Goal: Task Accomplishment & Management: Manage account settings

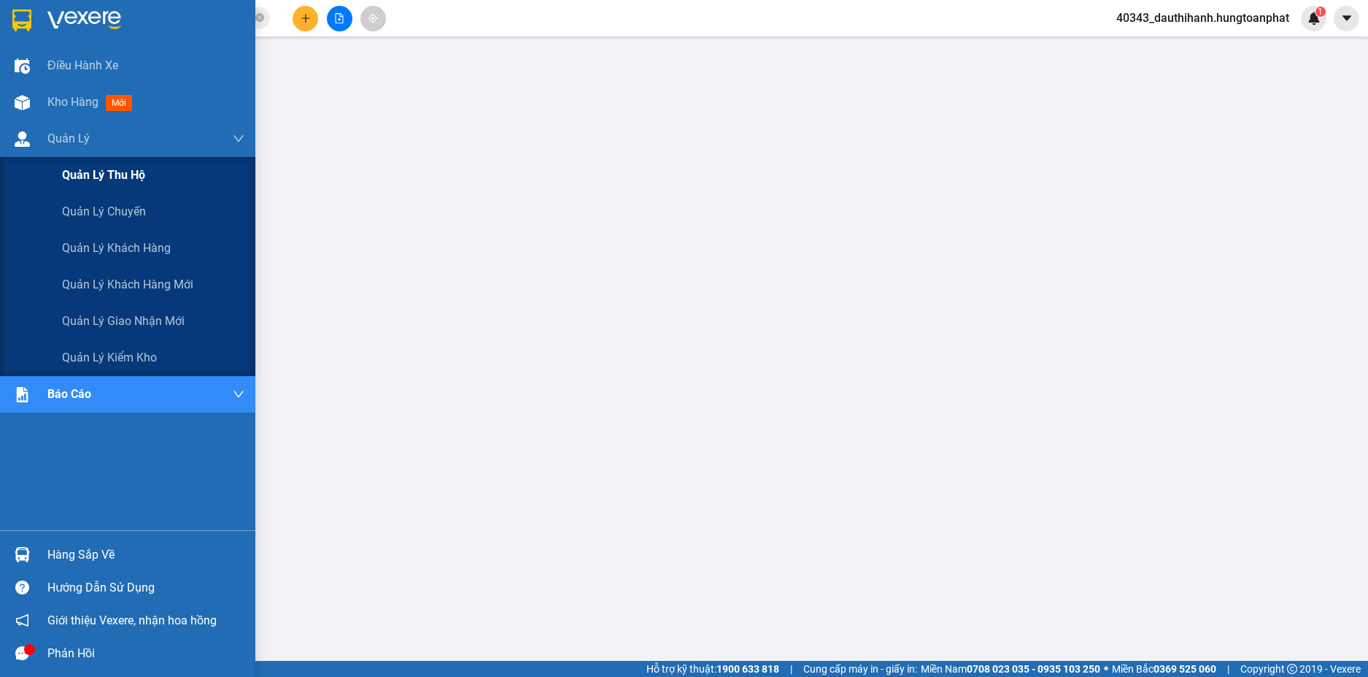
click at [104, 171] on span "Quản lý thu hộ" at bounding box center [103, 175] width 83 height 18
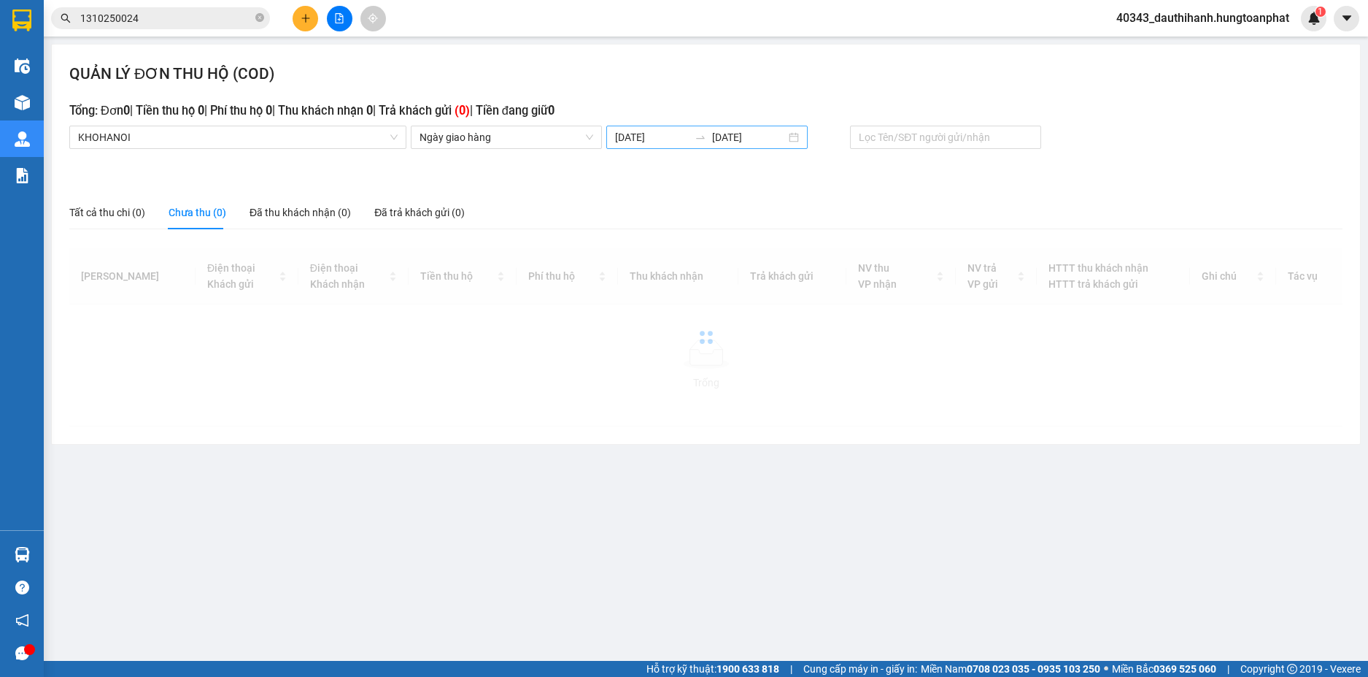
click at [636, 135] on input "[DATE]" at bounding box center [652, 137] width 74 height 16
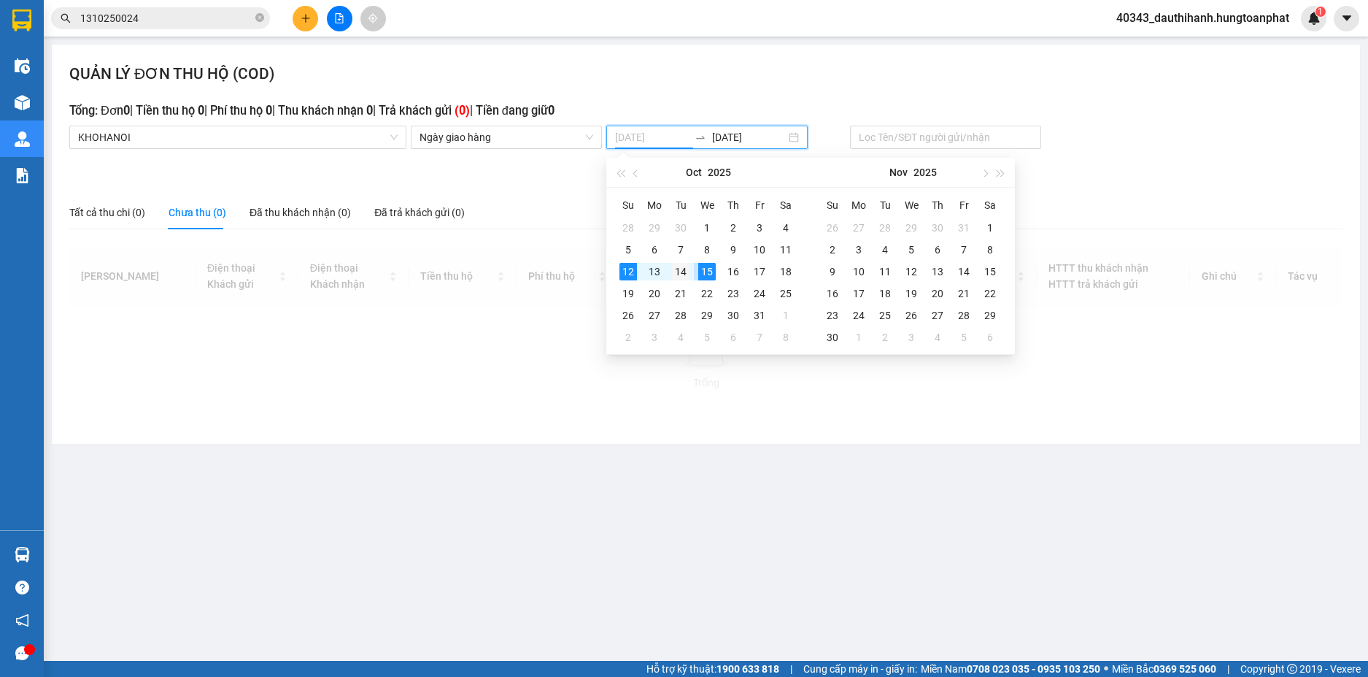
type input "[DATE]"
click at [682, 272] on div "14" at bounding box center [681, 272] width 18 height 18
type input "[DATE]"
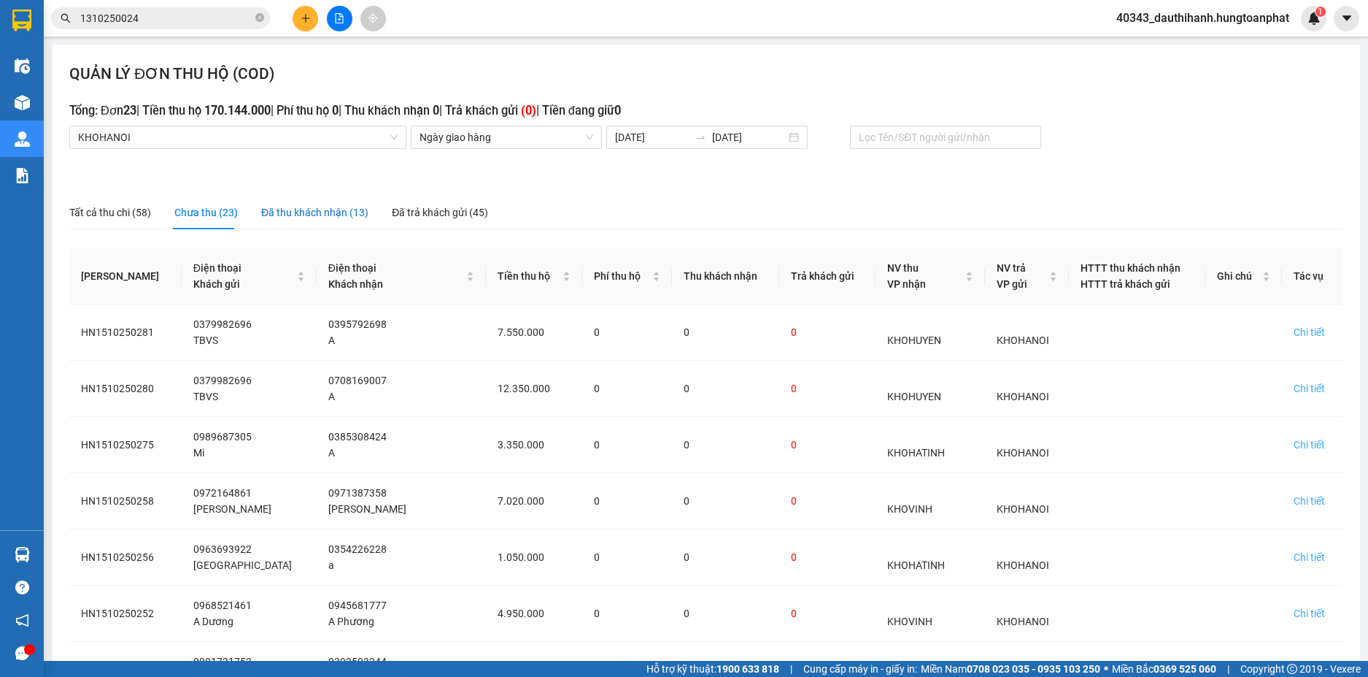
click at [296, 213] on div "Đã thu khách nhận (13)" at bounding box center [314, 212] width 107 height 16
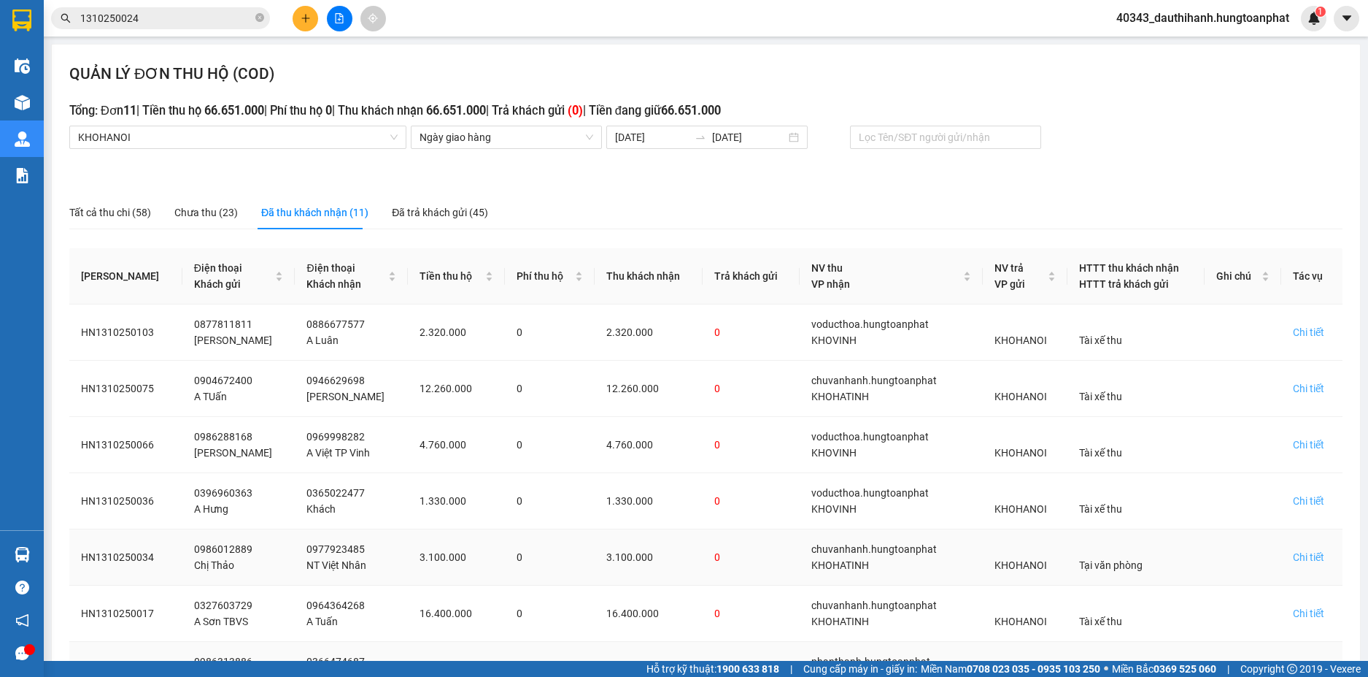
scroll to position [284, 0]
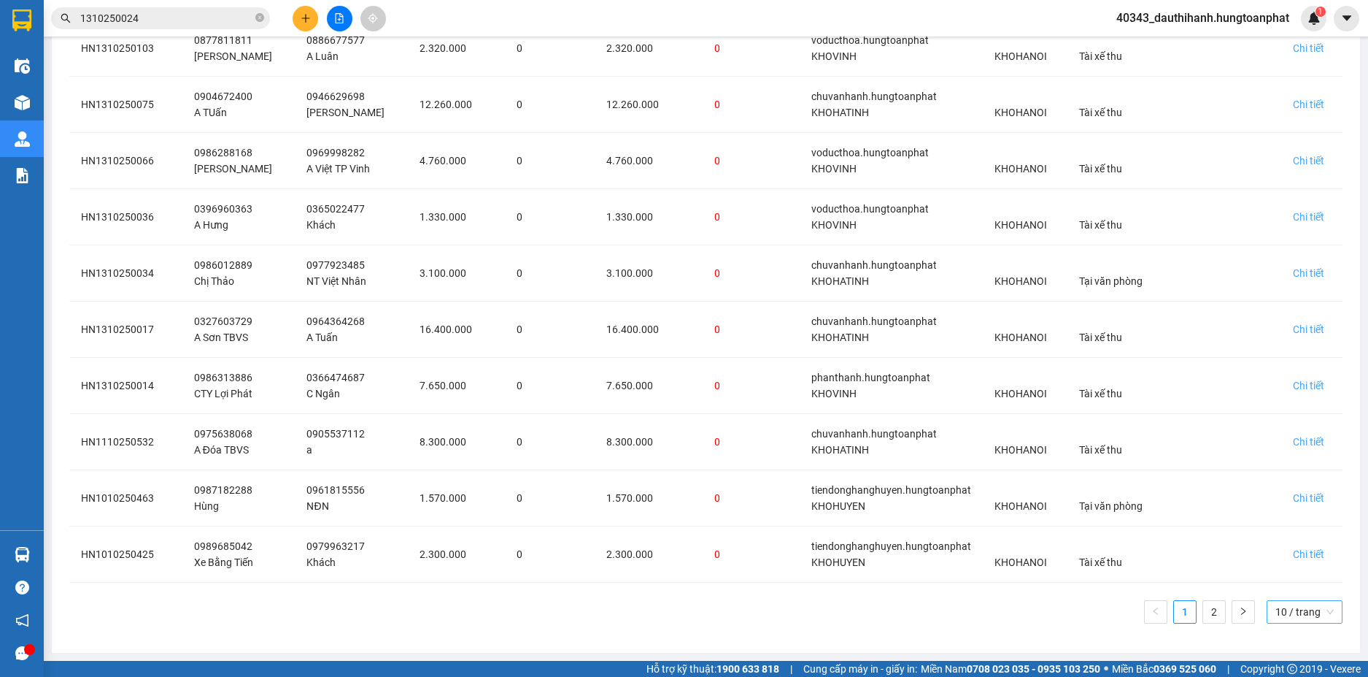
click at [1299, 606] on span "10 / trang" at bounding box center [1305, 612] width 58 height 22
click at [1287, 575] on div "100 / trang" at bounding box center [1305, 582] width 58 height 16
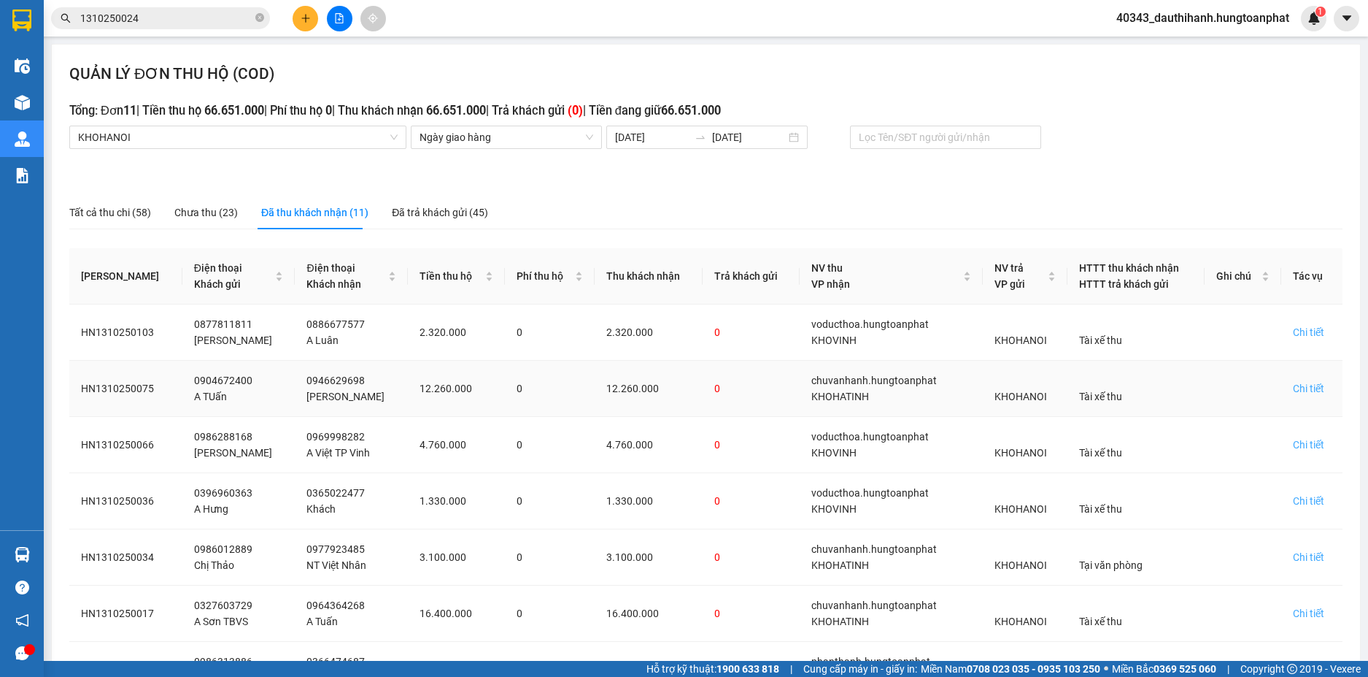
scroll to position [340, 0]
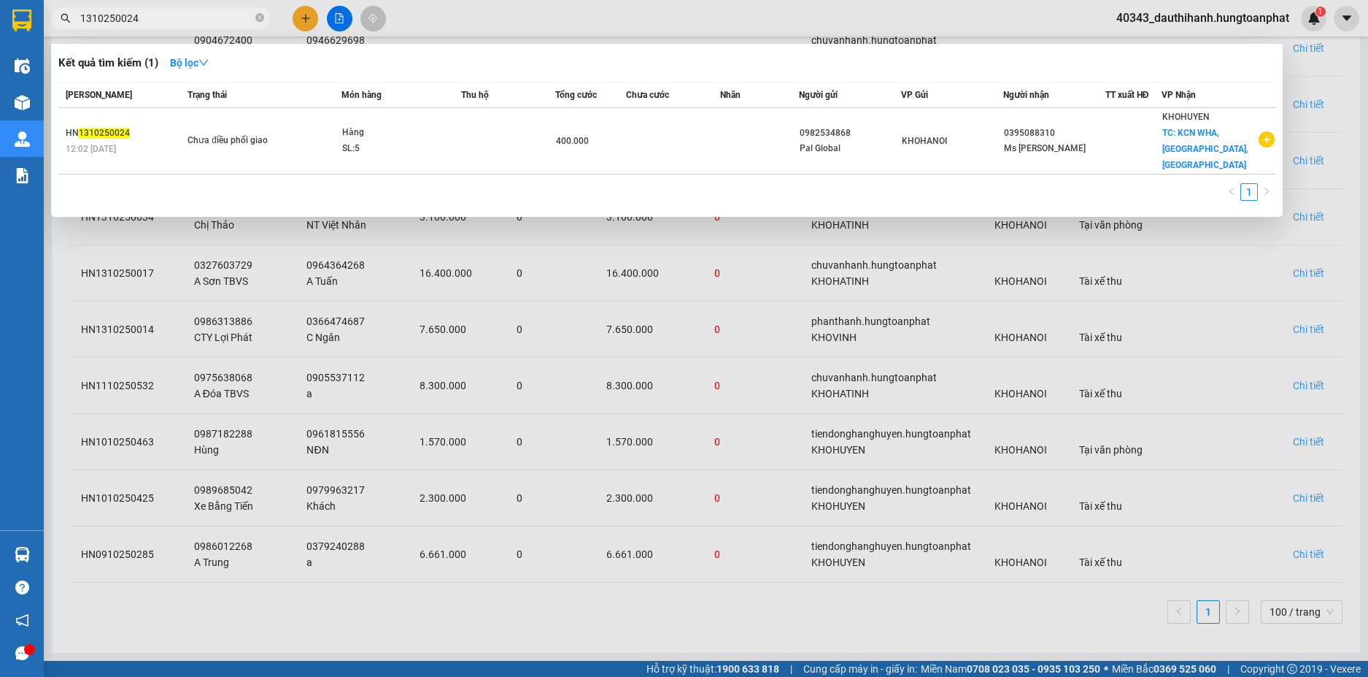
drag, startPoint x: 146, startPoint y: 18, endPoint x: 0, endPoint y: 18, distance: 146.0
click at [0, 18] on section "Kết quả tìm kiếm ( 1 ) Bộ lọc Mã ĐH Trạng thái Món hàng Thu hộ Tổng cước Chưa c…" at bounding box center [684, 338] width 1368 height 677
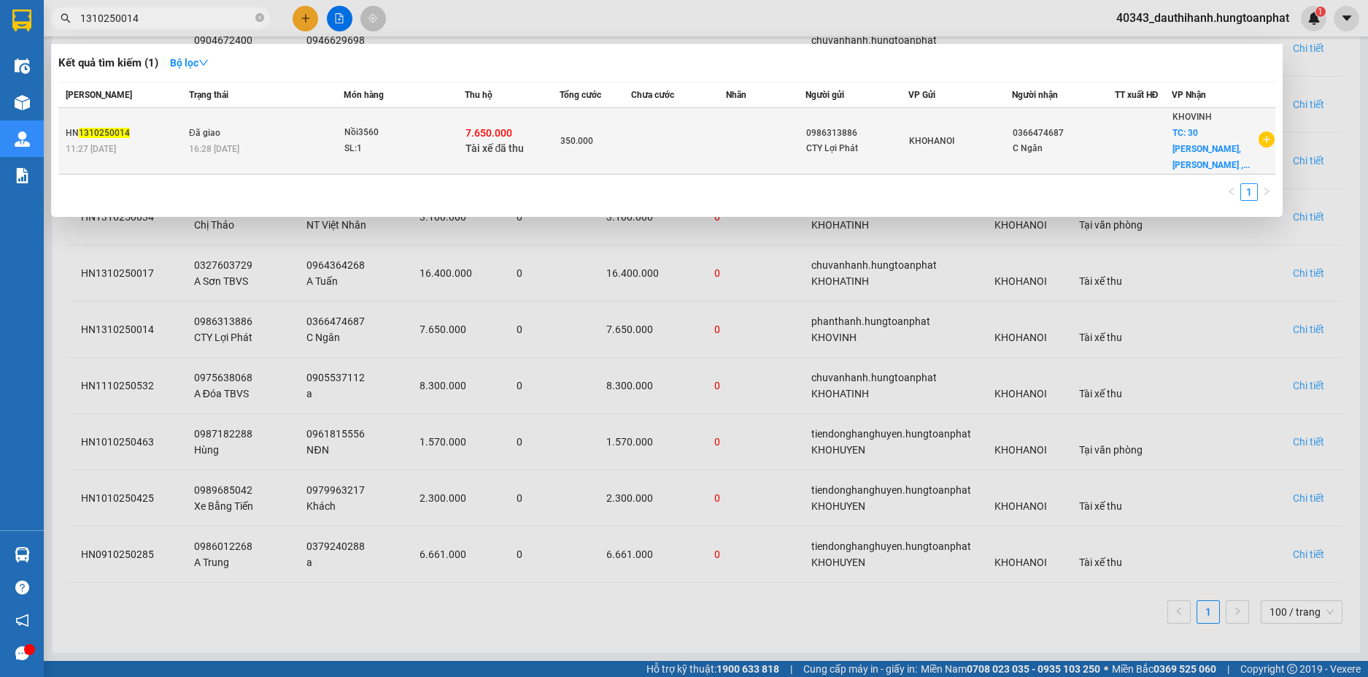
type input "1310250014"
click at [563, 142] on td "350.000" at bounding box center [596, 141] width 72 height 66
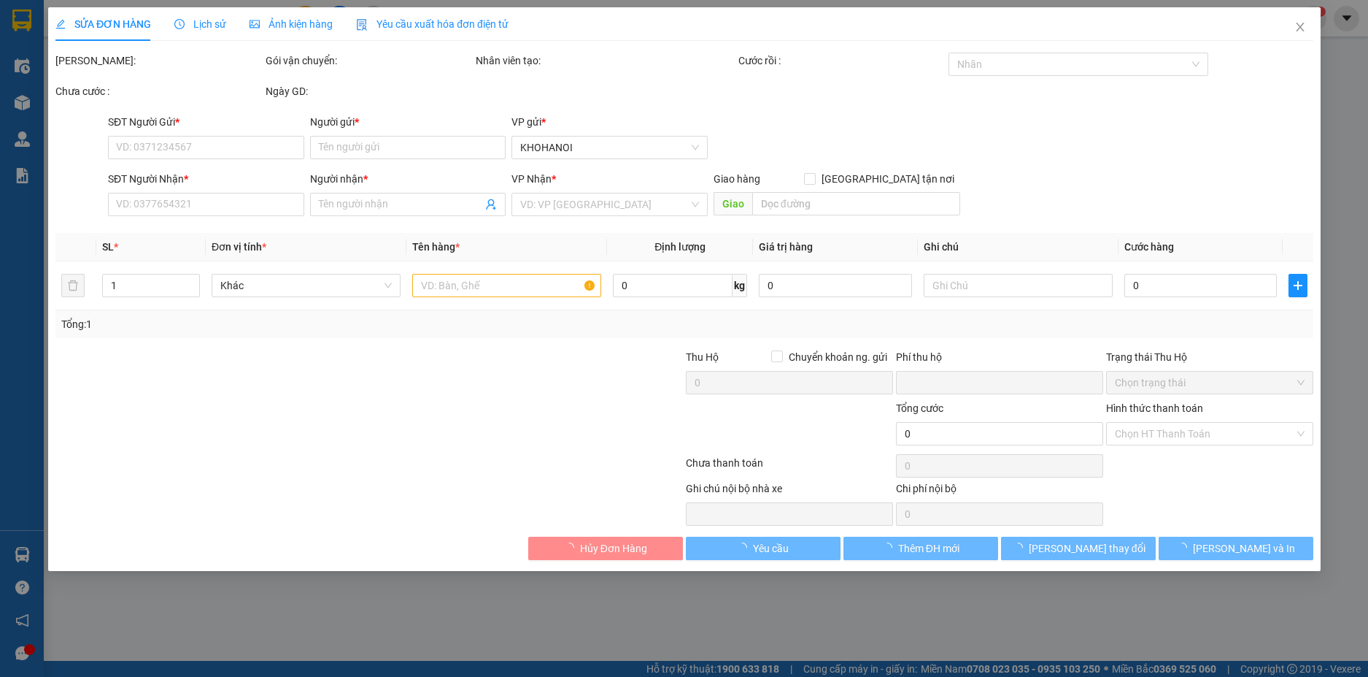
type input "0986313886"
type input "CTY Lợi Phát"
type input "0366474687"
type input "C Ngân"
checkbox input "true"
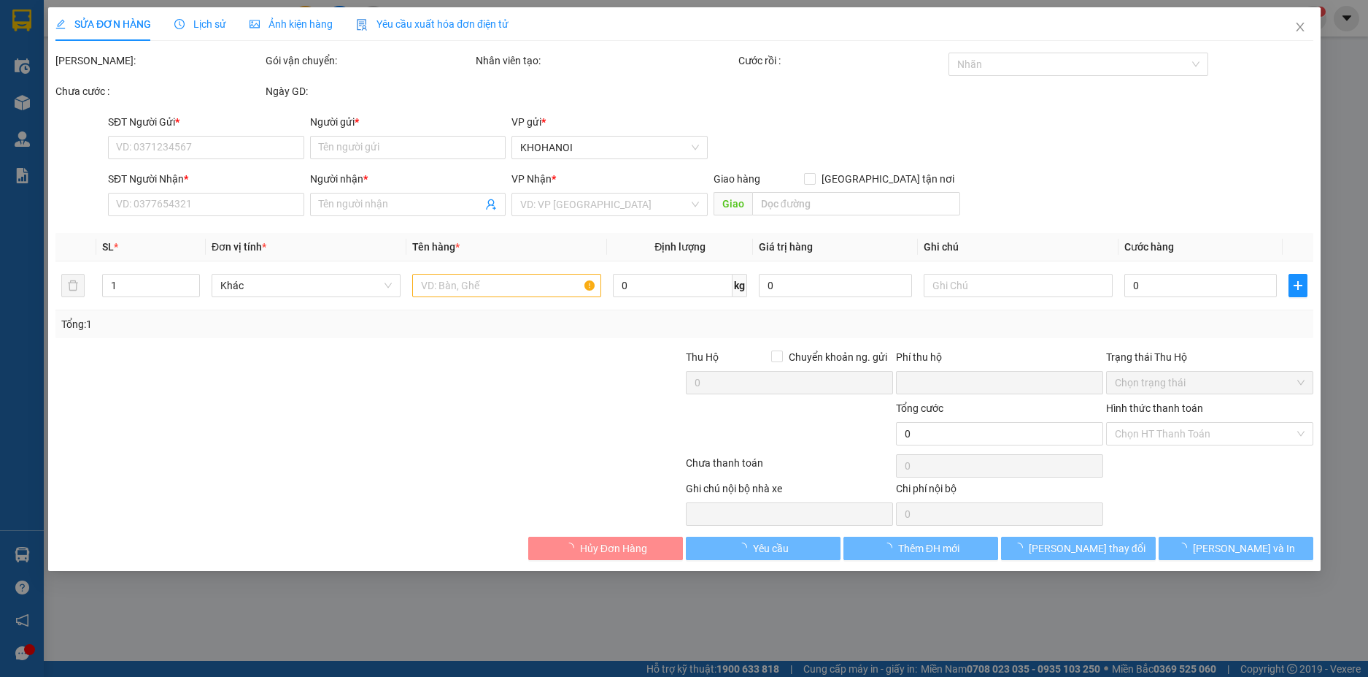
type input "30 [PERSON_NAME], [GEOGRAPHIC_DATA] , [GEOGRAPHIC_DATA]"
checkbox input "true"
type input "7.650.000"
type input "0"
type input "350.000"
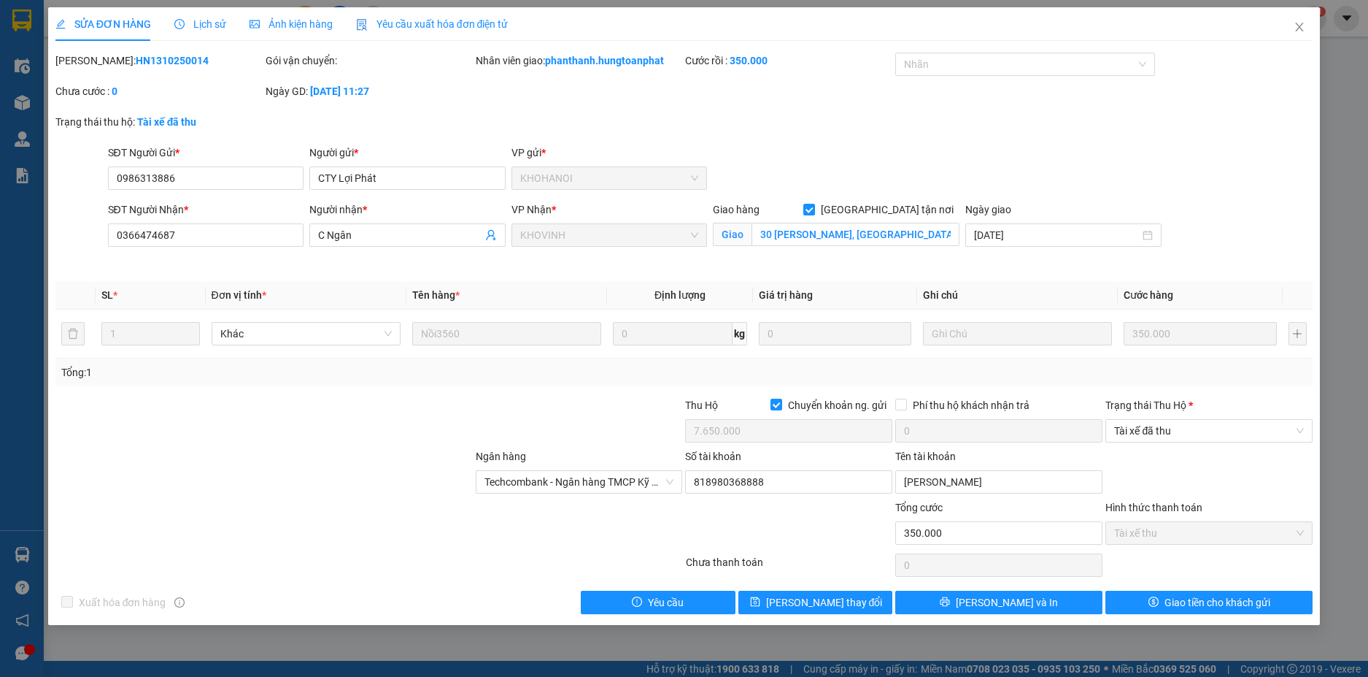
click at [213, 23] on span "Lịch sử" at bounding box center [200, 24] width 52 height 12
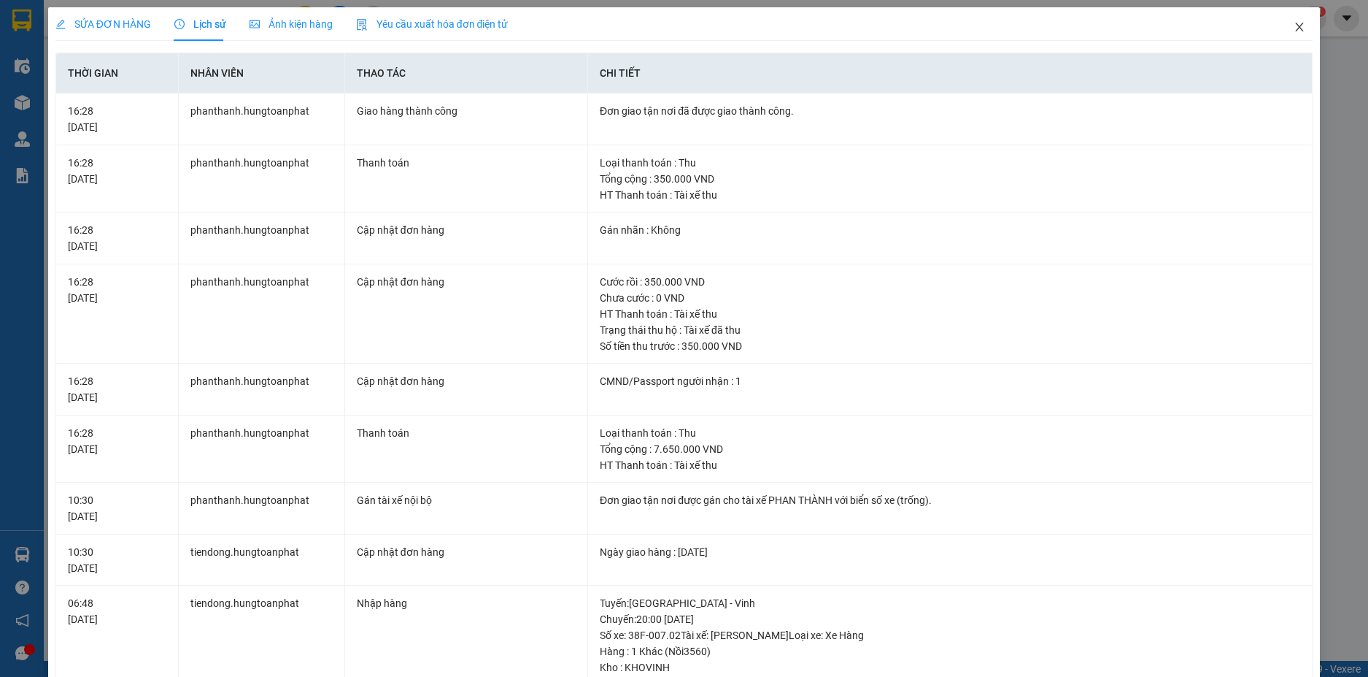
click at [1294, 28] on icon "close" at bounding box center [1300, 27] width 12 height 12
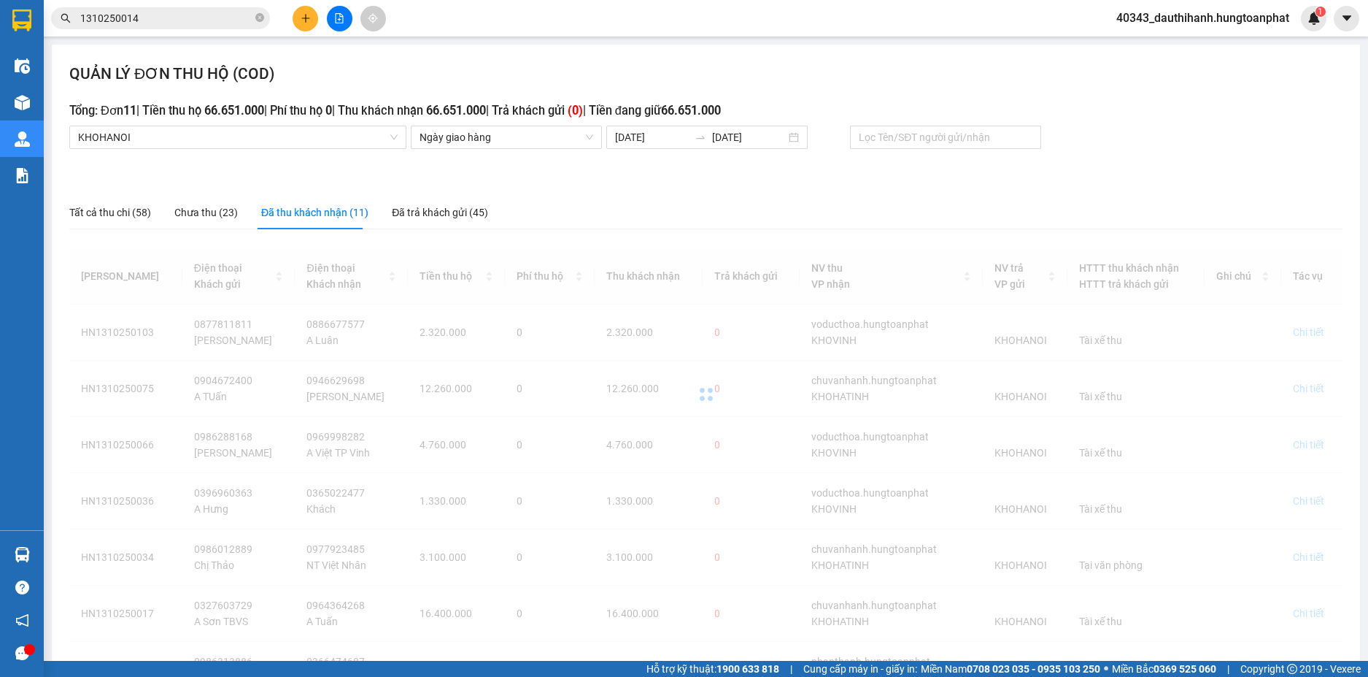
click at [153, 20] on input "1310250014" at bounding box center [166, 18] width 172 height 16
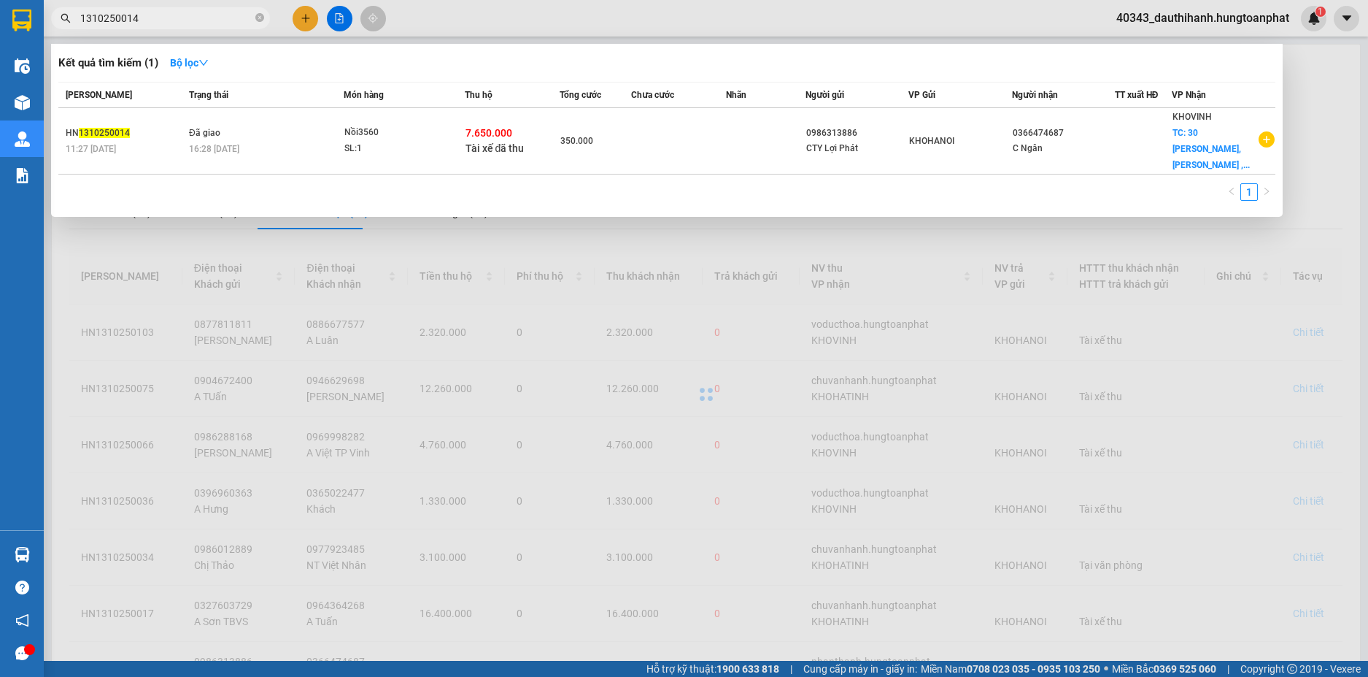
drag, startPoint x: 146, startPoint y: 18, endPoint x: 71, endPoint y: 21, distance: 75.3
click at [71, 21] on span "1310250014" at bounding box center [160, 18] width 219 height 22
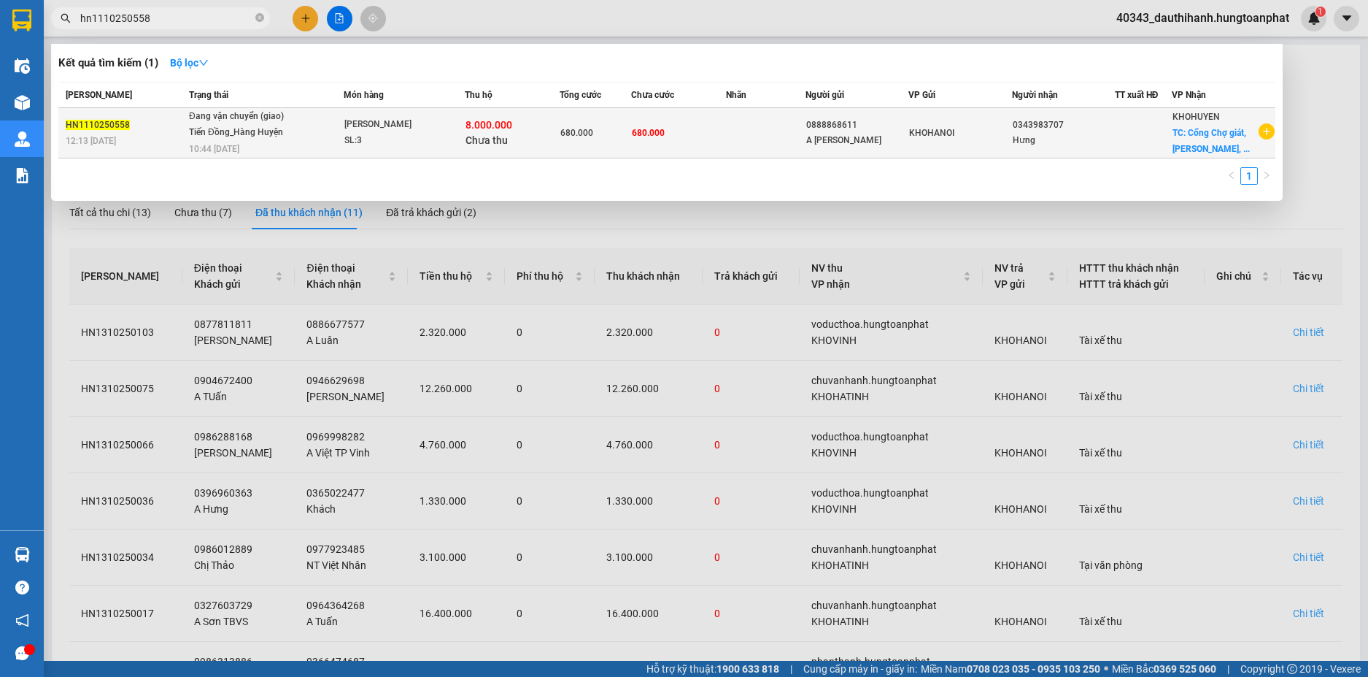
type input "hn1110250558"
click at [304, 131] on span "Đang vận chuyển (giao) Tiến Đồng_Hàng Huyện 10:44 [DATE]" at bounding box center [266, 131] width 154 height 45
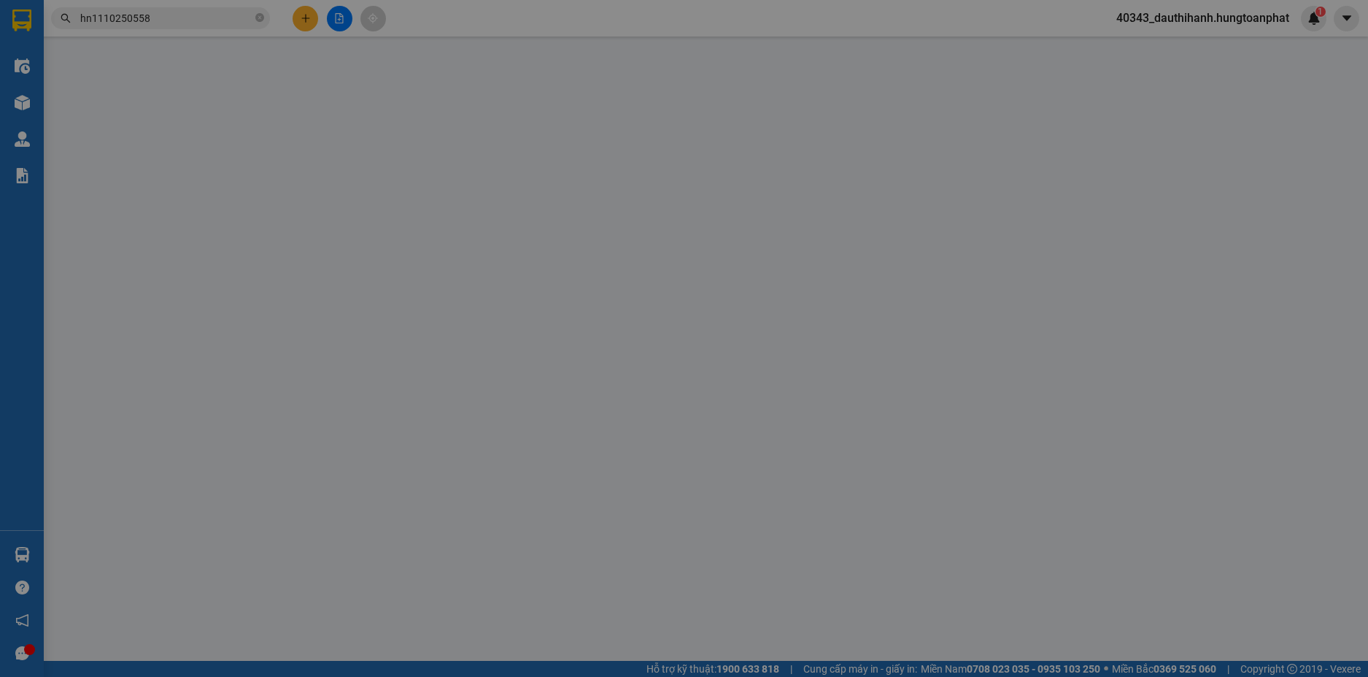
type input "0888868611"
type input "A [PERSON_NAME]"
type input "0343983707"
type input "Hưng"
checkbox input "true"
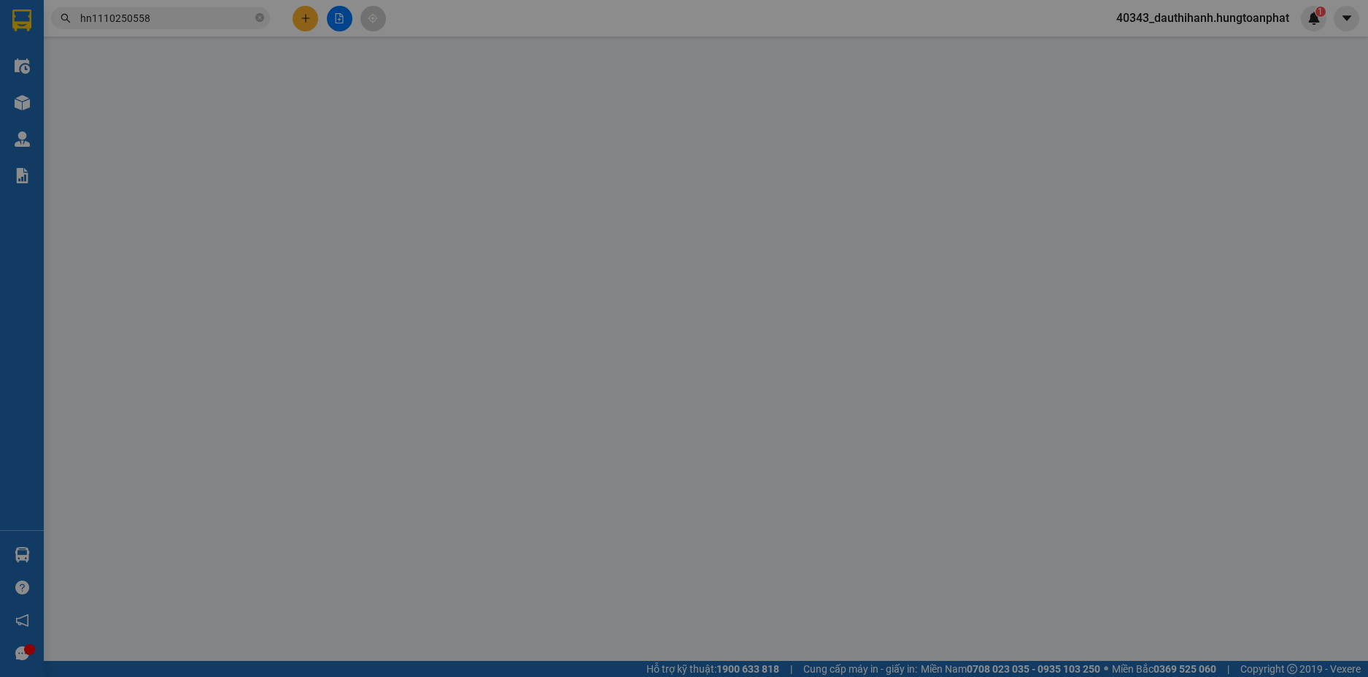
type input "Cổng Chợ giát, [PERSON_NAME], [GEOGRAPHIC_DATA]"
type input "680.000"
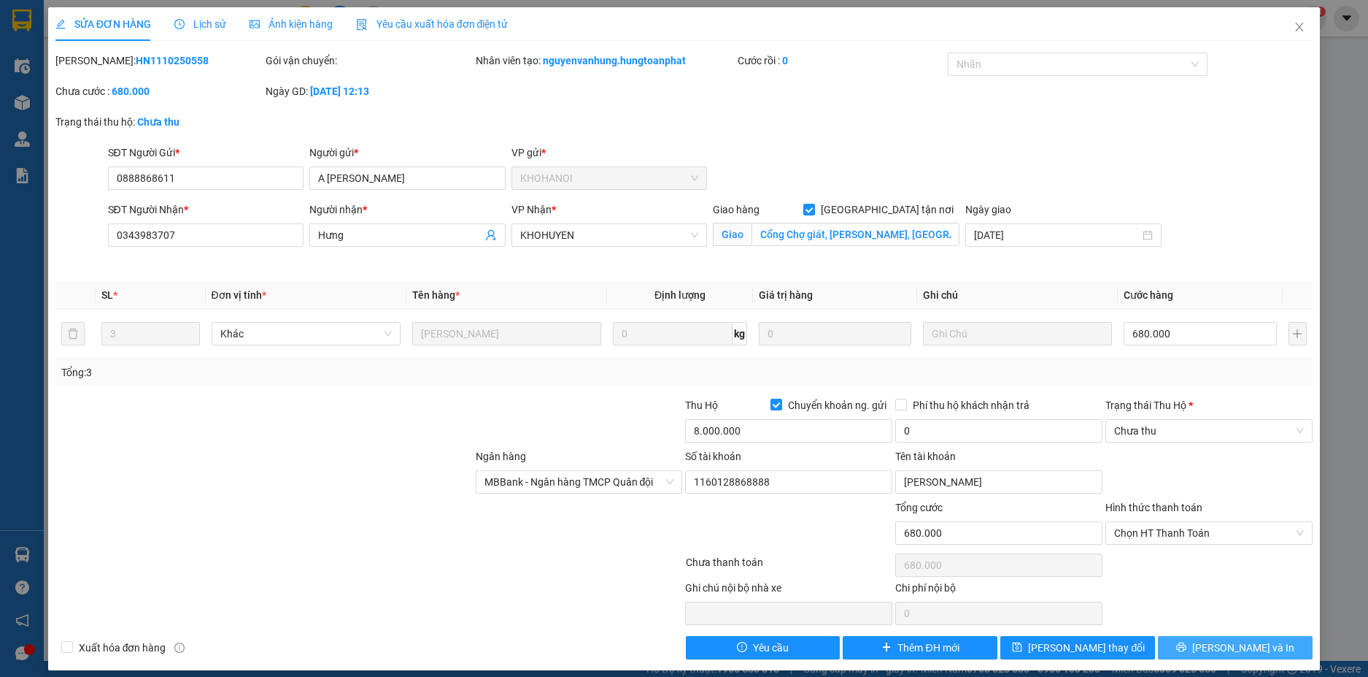
click at [1187, 644] on icon "printer" at bounding box center [1182, 647] width 10 height 10
